Goal: Task Accomplishment & Management: Complete application form

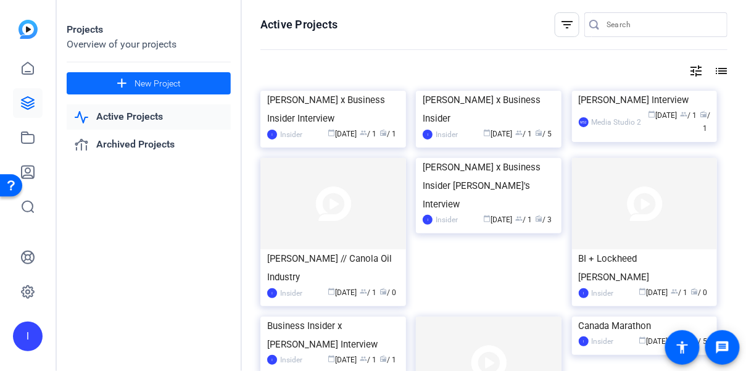
click at [164, 83] on span "New Project" at bounding box center [158, 83] width 46 height 13
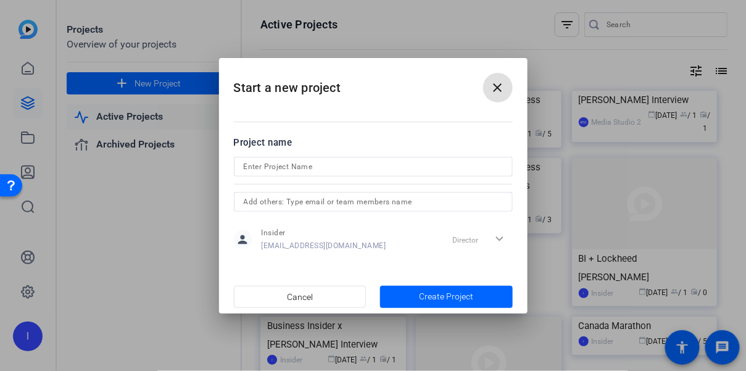
click at [333, 167] on input at bounding box center [373, 166] width 259 height 15
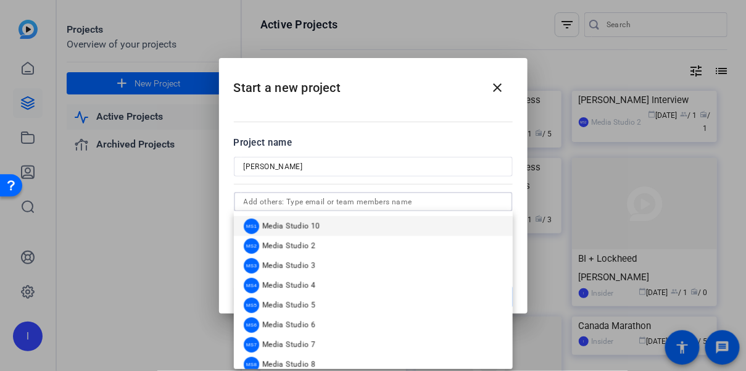
click at [339, 206] on input "text" at bounding box center [373, 201] width 259 height 15
click at [337, 141] on div "Project name" at bounding box center [373, 143] width 279 height 14
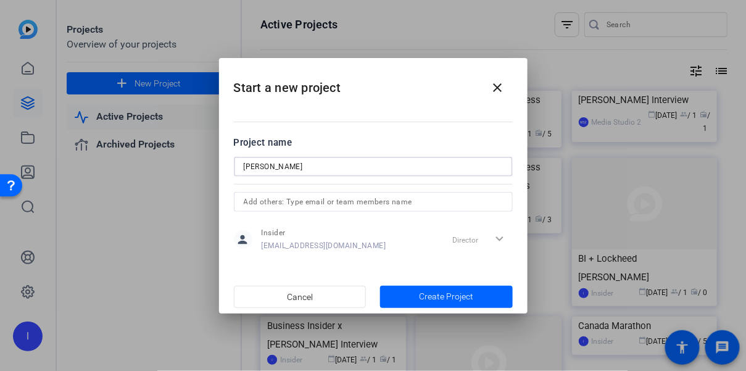
drag, startPoint x: 325, startPoint y: 166, endPoint x: 235, endPoint y: 165, distance: 90.7
click at [235, 165] on div "[PERSON_NAME]" at bounding box center [373, 167] width 279 height 20
type input "[PERSON_NAME] Reseller"
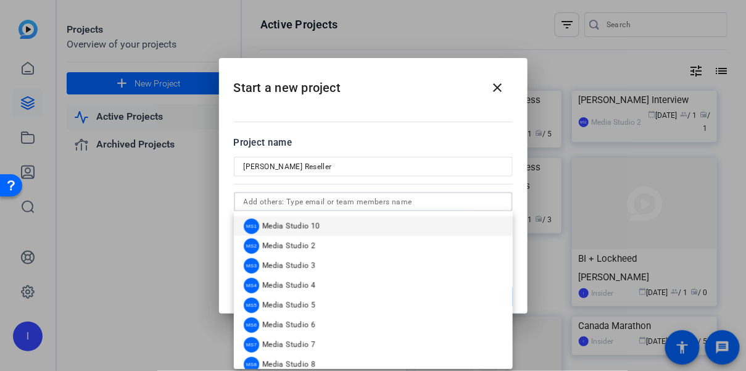
click at [336, 196] on input "text" at bounding box center [373, 201] width 259 height 15
click at [341, 180] on div at bounding box center [373, 184] width 279 height 14
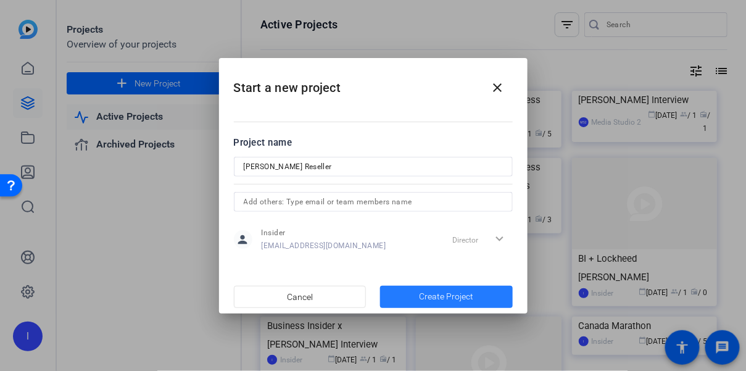
click at [460, 290] on span "Create Project" at bounding box center [446, 296] width 54 height 13
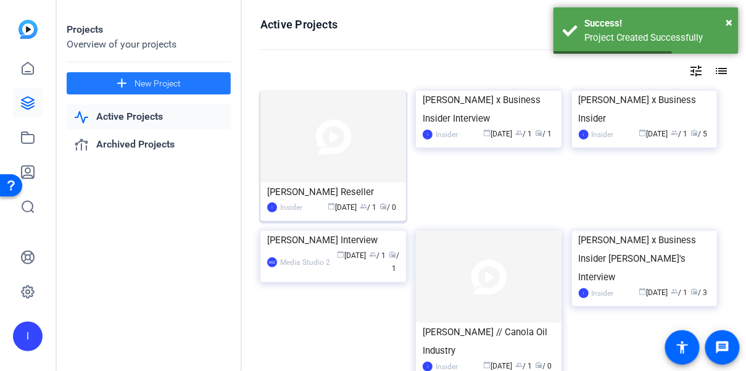
click at [294, 164] on img at bounding box center [333, 137] width 146 height 92
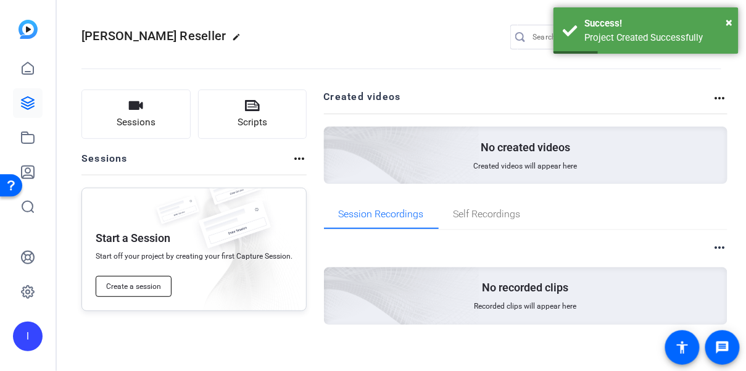
click at [154, 291] on span "Create a session" at bounding box center [133, 286] width 55 height 10
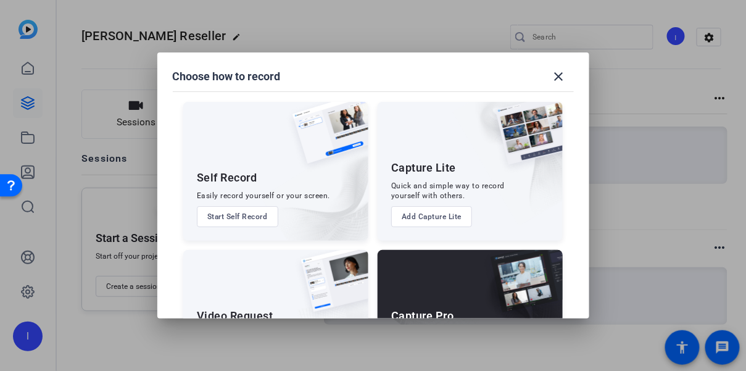
scroll to position [83, 0]
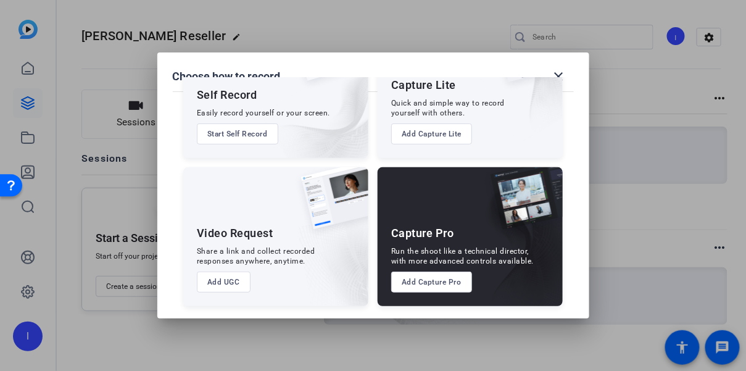
click at [436, 281] on button "Add Capture Pro" at bounding box center [431, 282] width 81 height 21
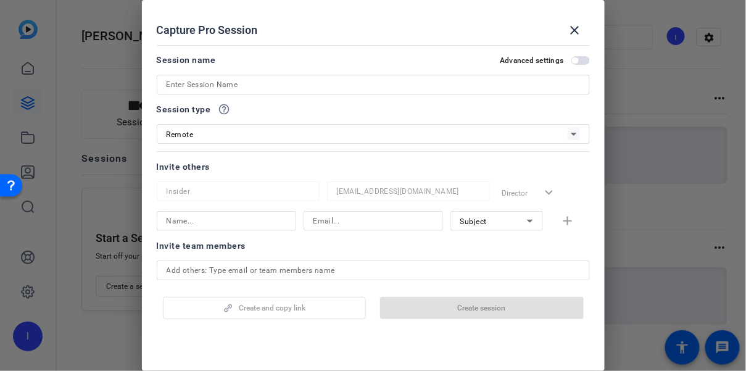
click at [259, 82] on input at bounding box center [373, 84] width 413 height 15
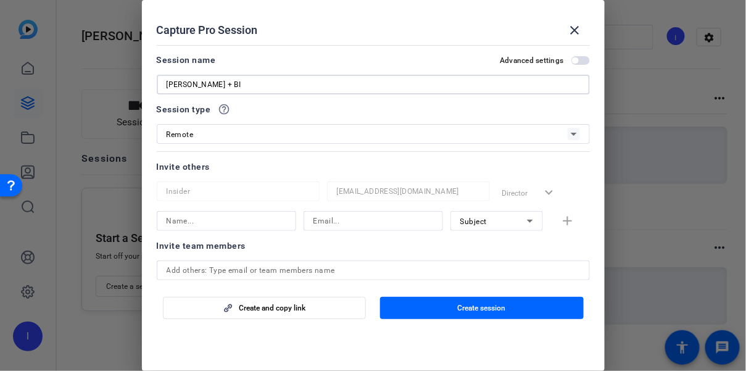
type input "[PERSON_NAME] + BI"
click at [249, 119] on div "Session type help_outline Remote" at bounding box center [373, 123] width 433 height 42
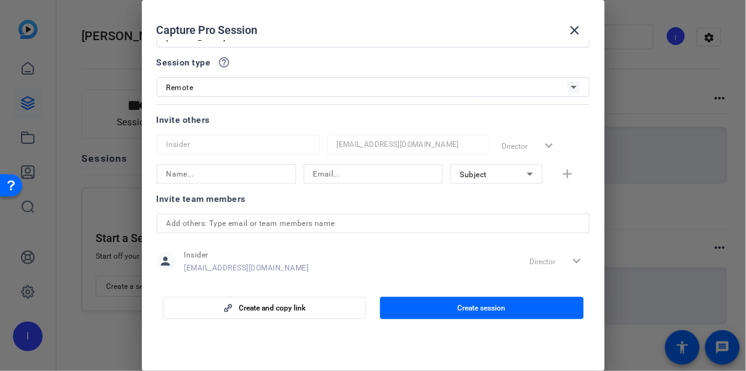
scroll to position [62, 0]
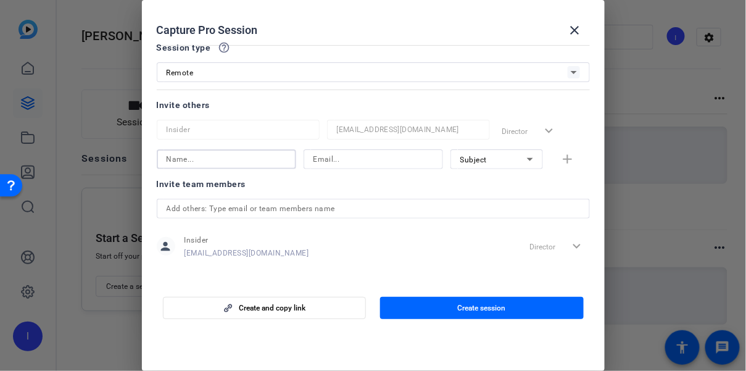
click at [261, 159] on input at bounding box center [227, 159] width 120 height 15
type input "[PERSON_NAME]"
click at [333, 156] on input at bounding box center [374, 159] width 120 height 15
type input "[PERSON_NAME][EMAIL_ADDRESS][DOMAIN_NAME]"
click at [484, 154] on div "Subject" at bounding box center [493, 159] width 67 height 15
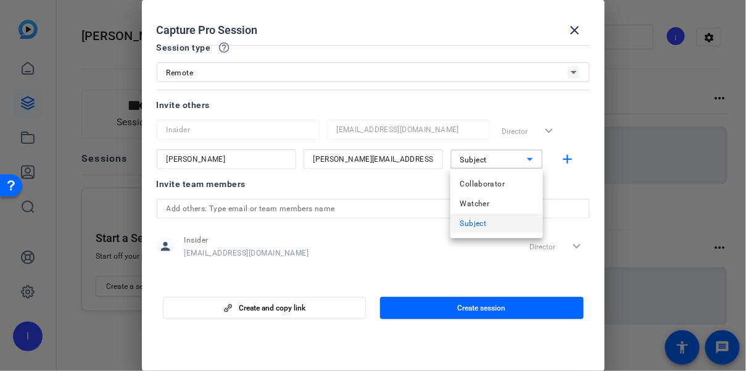
click at [398, 213] on div at bounding box center [373, 185] width 746 height 371
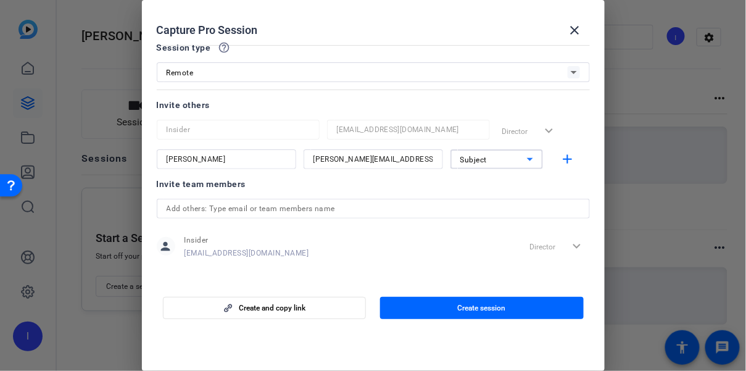
click at [482, 152] on div "Subject" at bounding box center [493, 159] width 67 height 15
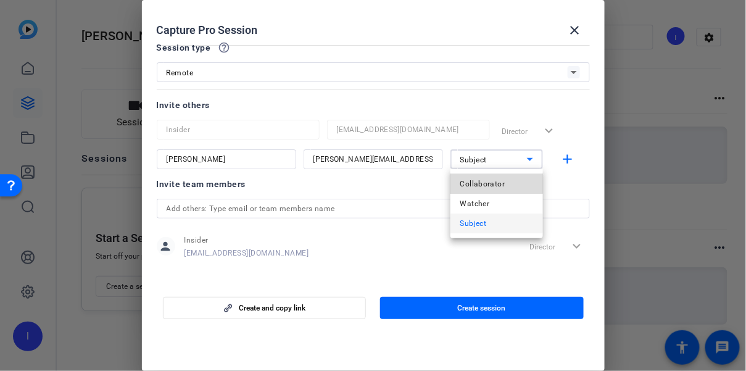
click at [484, 181] on span "Collaborator" at bounding box center [482, 184] width 45 height 15
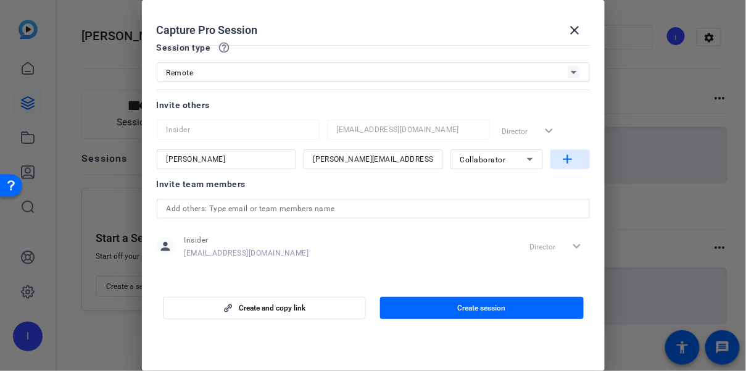
click at [568, 153] on mat-icon "add" at bounding box center [567, 159] width 15 height 15
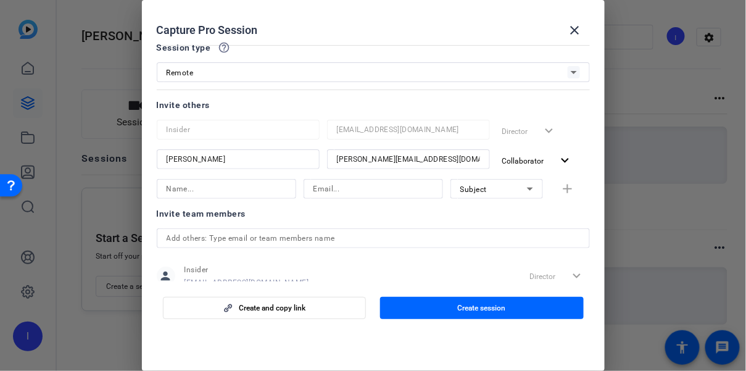
click at [265, 191] on input at bounding box center [227, 188] width 120 height 15
click at [350, 191] on input at bounding box center [374, 188] width 120 height 15
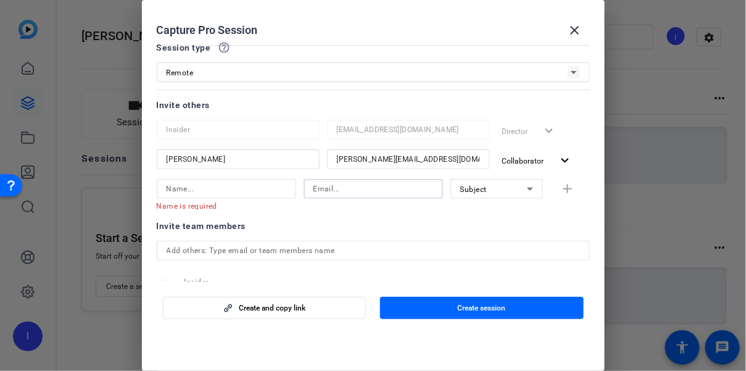
paste input "[EMAIL_ADDRESS][DOMAIN_NAME]"
type input "[EMAIL_ADDRESS][DOMAIN_NAME]"
click at [228, 194] on input at bounding box center [227, 188] width 120 height 15
click at [231, 186] on input at bounding box center [227, 188] width 120 height 15
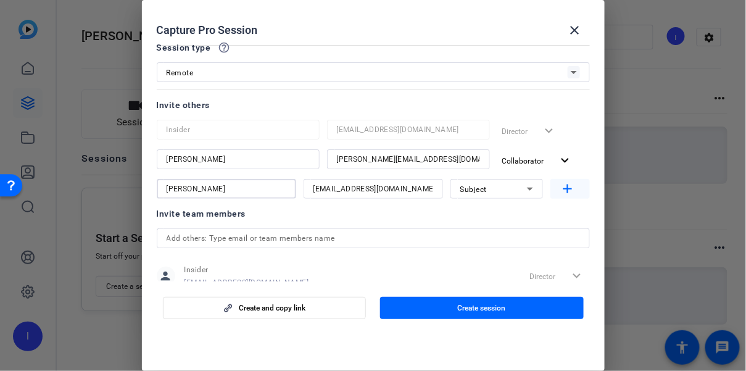
type input "[PERSON_NAME]"
click at [571, 188] on mat-icon "add" at bounding box center [567, 188] width 15 height 15
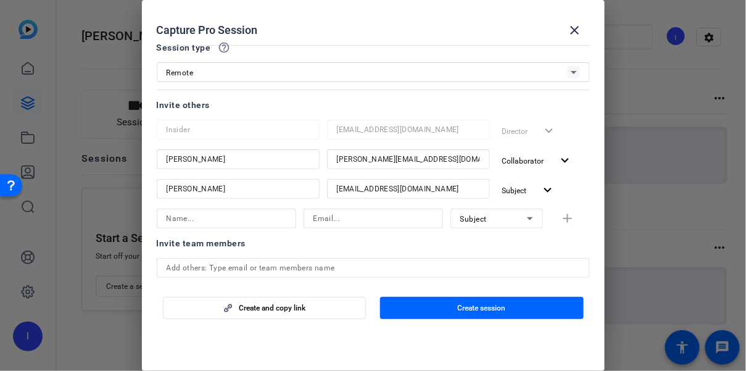
click at [286, 255] on div "Invite team members person Insider [EMAIL_ADDRESS][DOMAIN_NAME] Director expand…" at bounding box center [373, 285] width 433 height 98
click at [285, 264] on input "text" at bounding box center [373, 267] width 413 height 15
type input "[PERSON_NAME][EMAIL_ADDRESS][DOMAIN_NAME]"
click at [349, 284] on div at bounding box center [373, 283] width 433 height 10
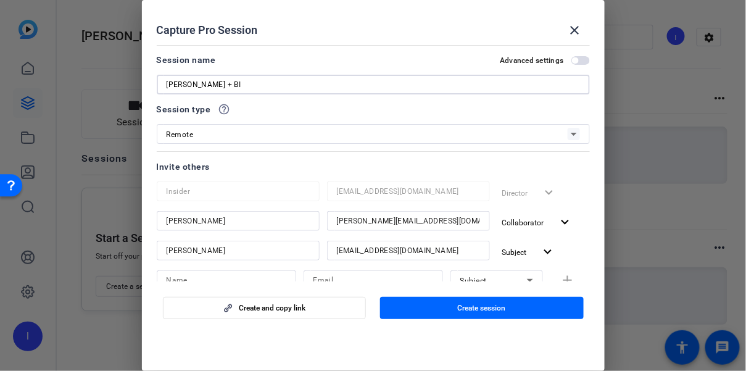
click at [554, 78] on input "[PERSON_NAME] + BI" at bounding box center [373, 84] width 413 height 15
click at [578, 65] on mat-slide-toggle "Advanced settings" at bounding box center [544, 59] width 89 height 15
click at [580, 61] on span "button" at bounding box center [580, 60] width 19 height 9
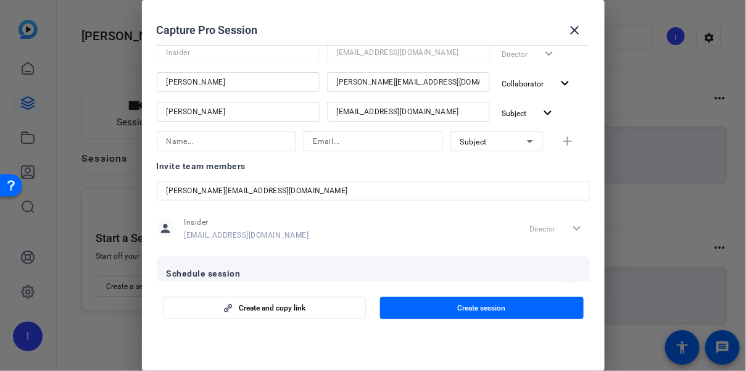
scroll to position [184, 0]
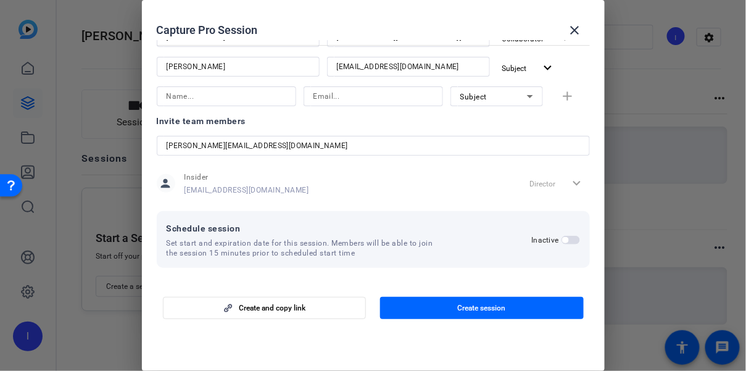
click at [569, 236] on span "button" at bounding box center [571, 240] width 19 height 9
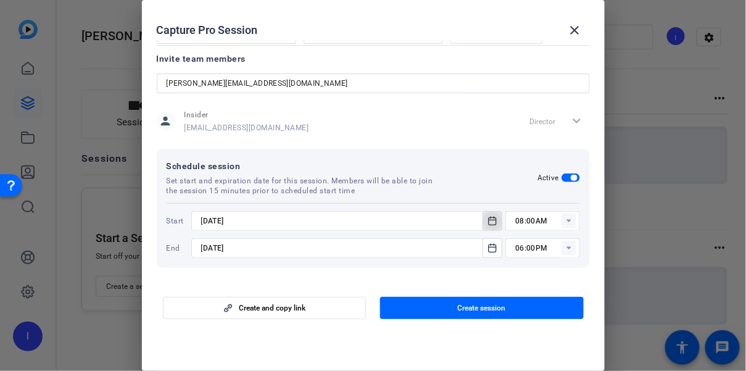
click at [489, 217] on icon "Open calendar" at bounding box center [493, 221] width 10 height 15
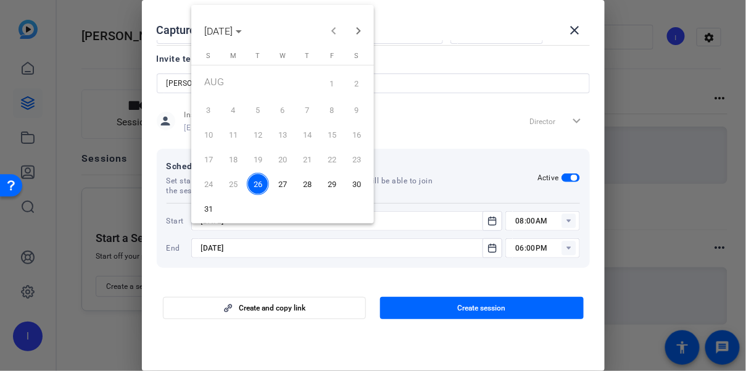
click at [330, 181] on span "29" at bounding box center [332, 184] width 22 height 22
type input "[DATE]"
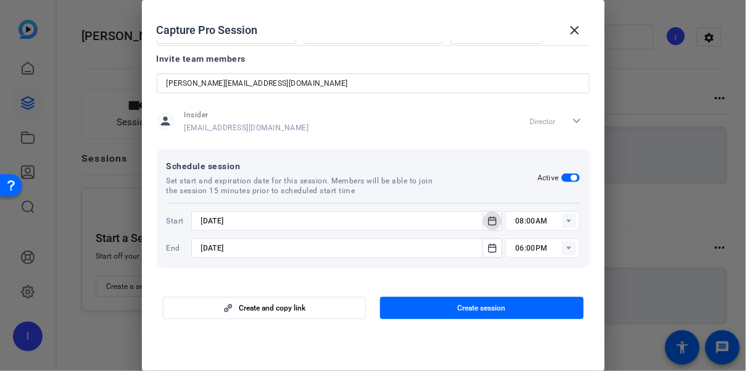
click at [571, 222] on rect at bounding box center [569, 221] width 15 height 15
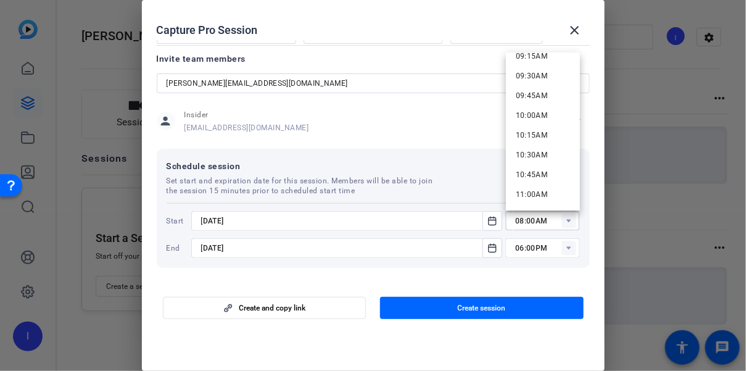
scroll to position [742, 0]
click at [534, 193] on span "11:00AM" at bounding box center [532, 193] width 32 height 9
type input "11:00AM"
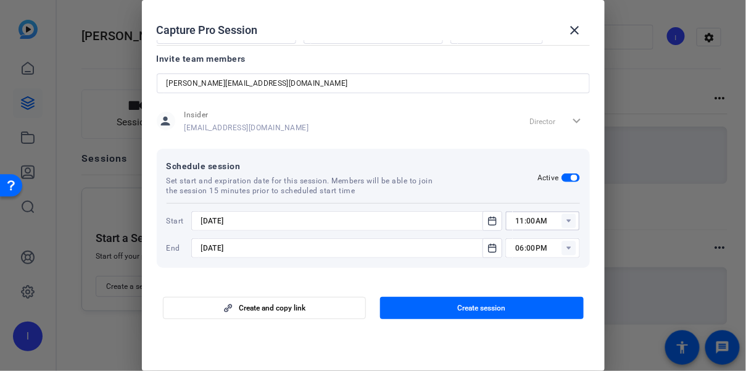
click at [569, 249] on rect at bounding box center [569, 248] width 15 height 15
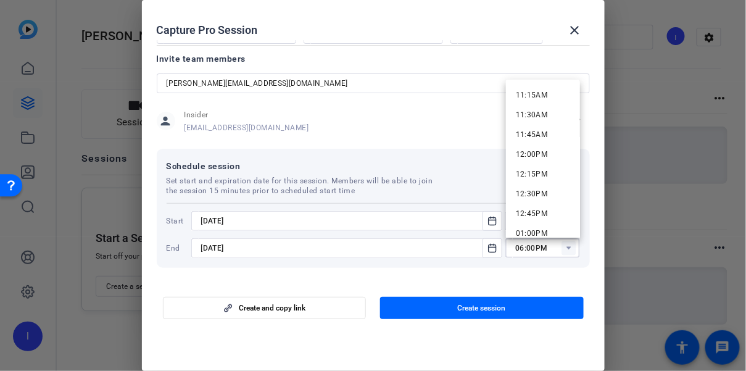
scroll to position [928, 0]
click at [539, 112] on span "12:00PM" at bounding box center [532, 114] width 32 height 9
type input "12:00PM"
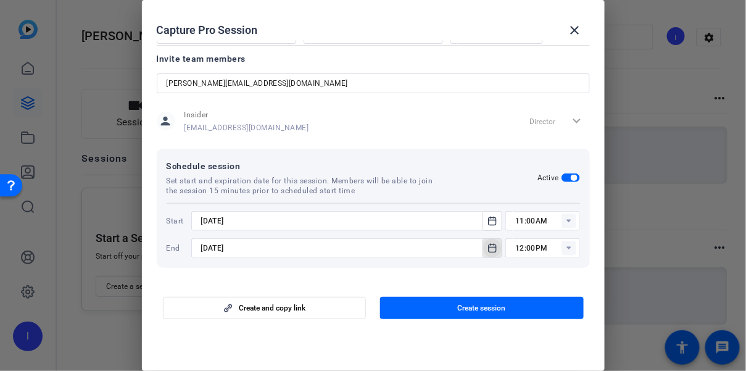
click at [494, 246] on icon "Open calendar" at bounding box center [493, 248] width 10 height 15
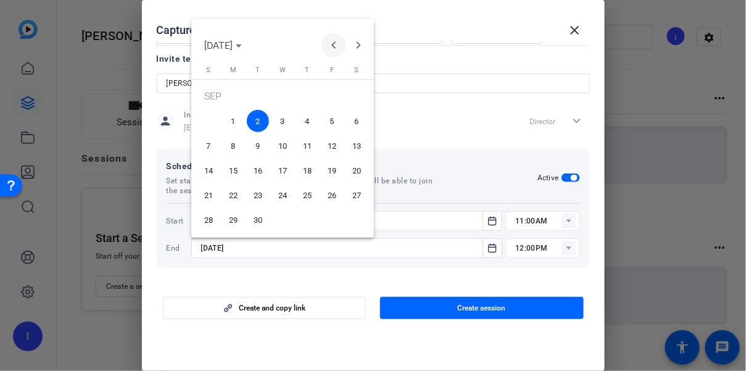
click at [336, 38] on span "Previous month" at bounding box center [334, 45] width 25 height 25
click at [334, 199] on span "29" at bounding box center [332, 198] width 22 height 22
type input "[DATE]"
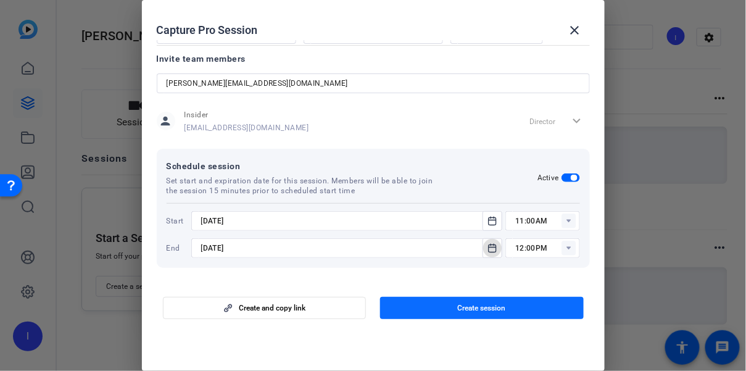
click at [466, 305] on span "Create session" at bounding box center [482, 308] width 48 height 10
